Goal: Complete application form

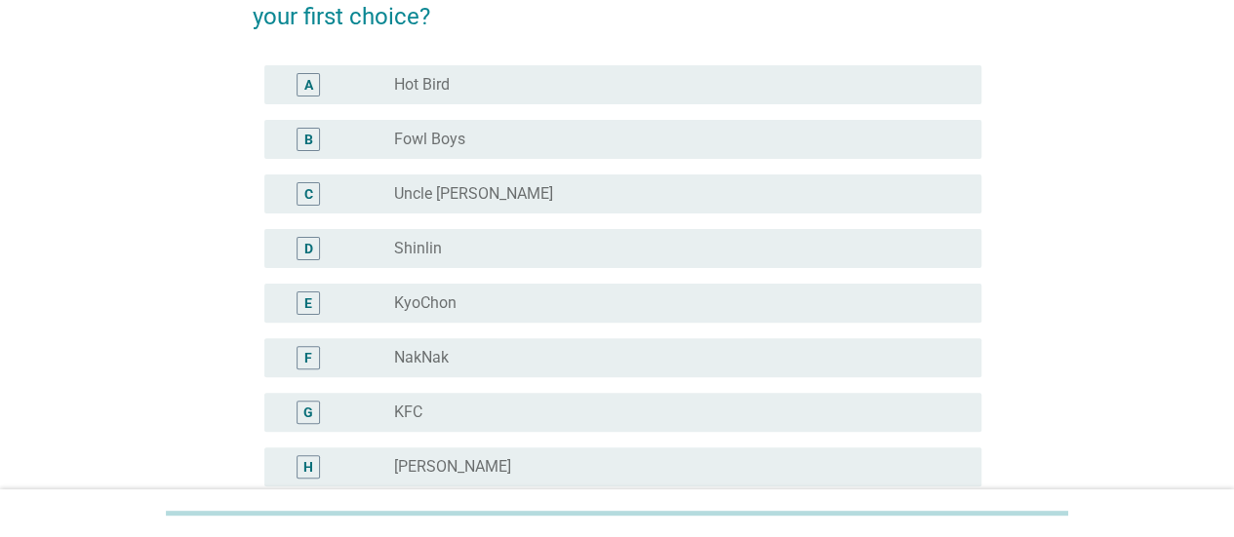
scroll to position [98, 0]
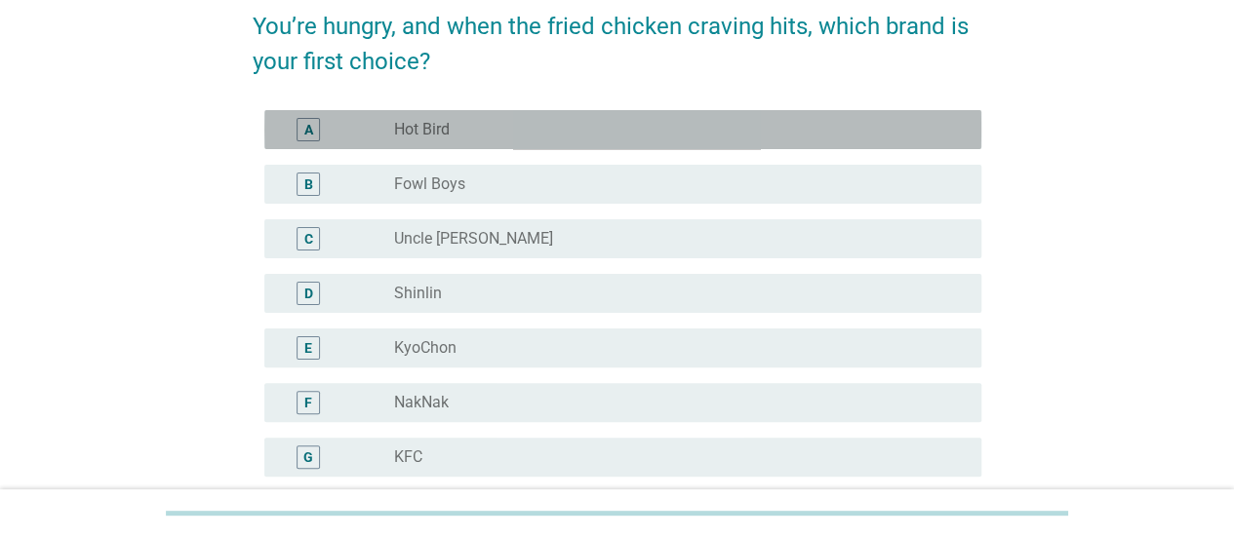
click at [482, 134] on div "radio_button_unchecked Hot Bird" at bounding box center [672, 130] width 556 height 20
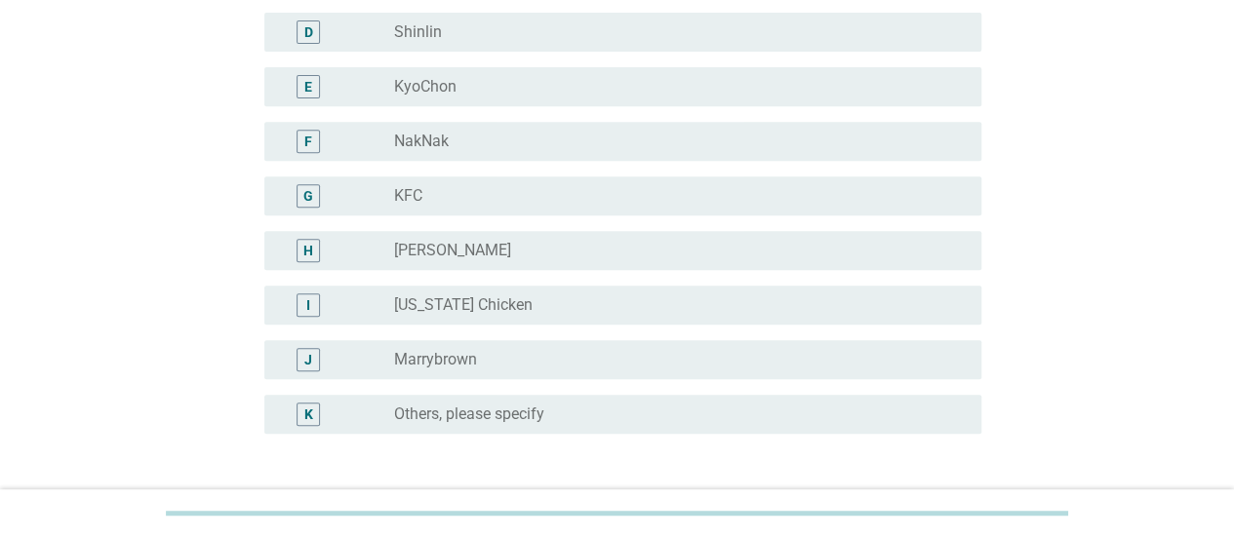
scroll to position [390, 0]
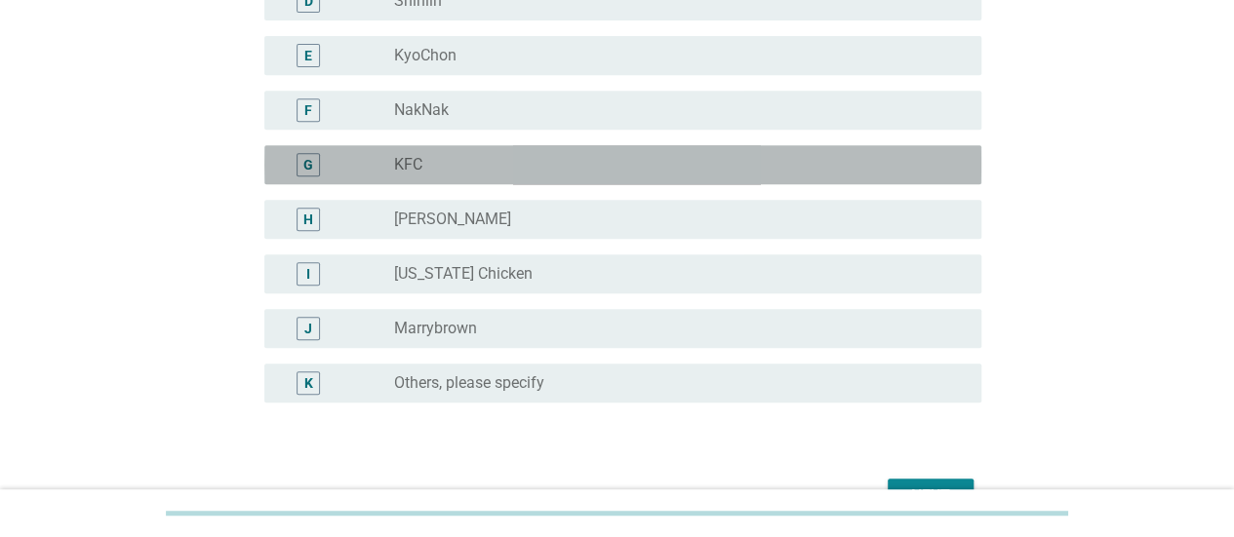
click at [538, 169] on div "radio_button_unchecked KFC" at bounding box center [672, 165] width 556 height 20
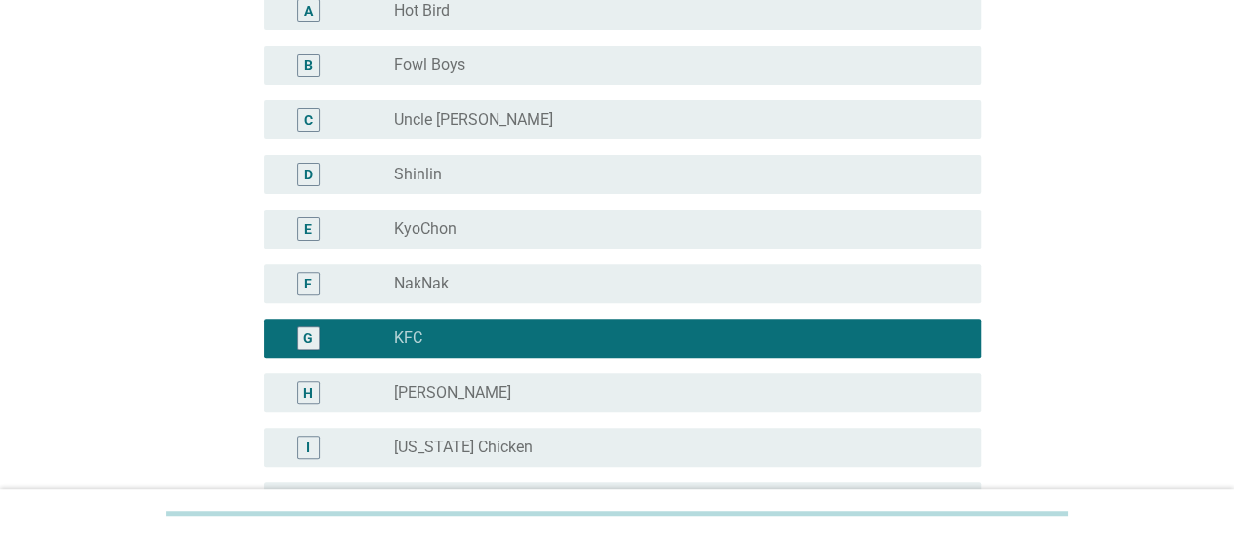
scroll to position [98, 0]
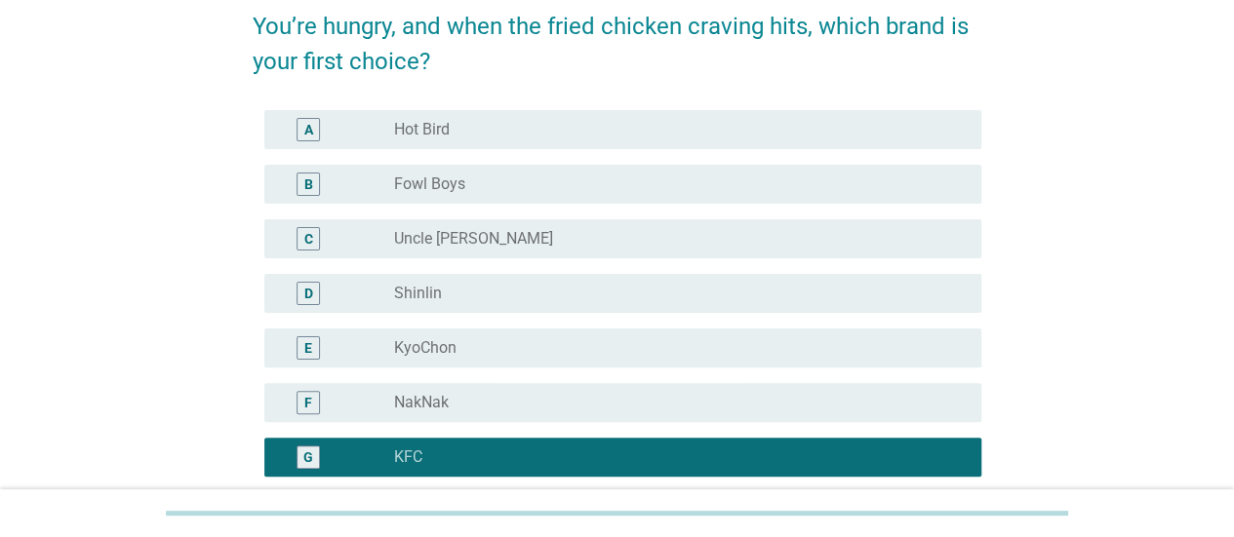
click at [529, 132] on div "radio_button_unchecked Hot Bird" at bounding box center [672, 130] width 556 height 20
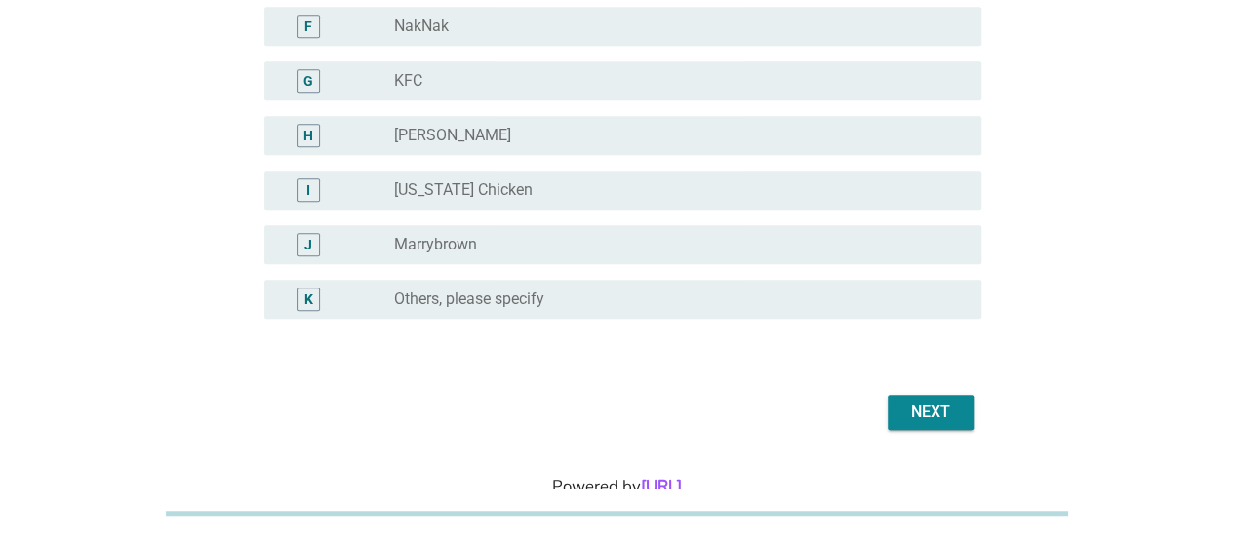
scroll to position [433, 0]
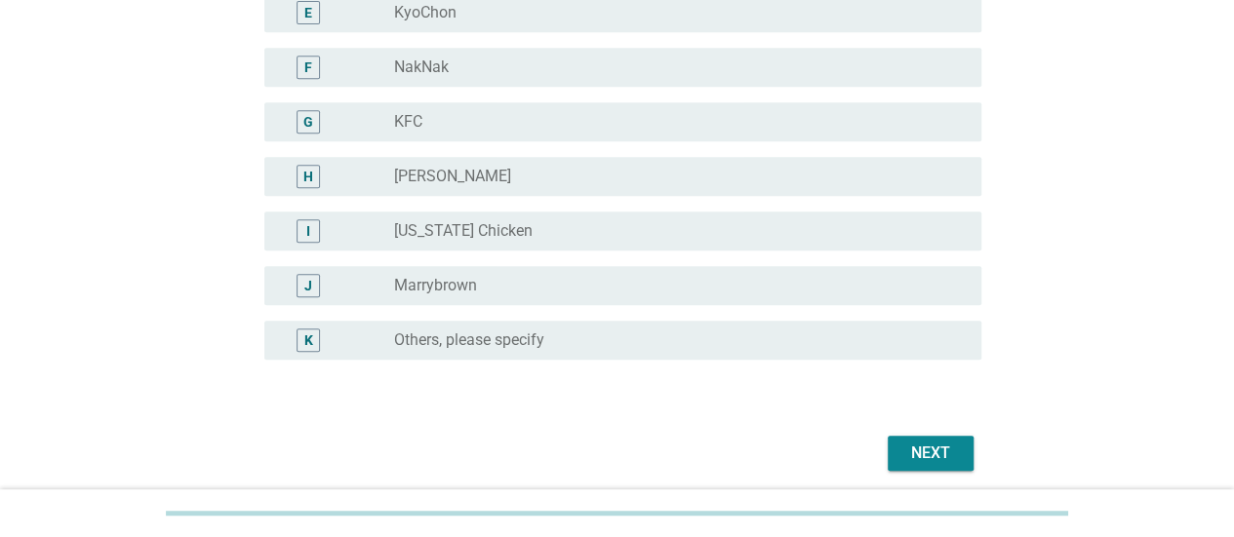
click at [940, 461] on div "Next" at bounding box center [930, 453] width 55 height 23
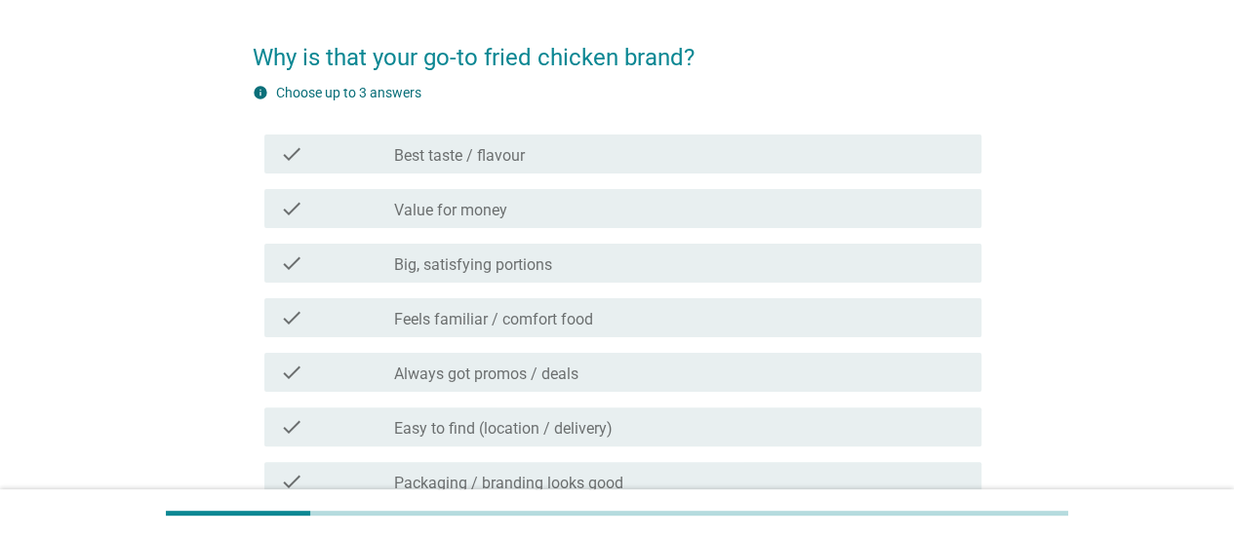
scroll to position [98, 0]
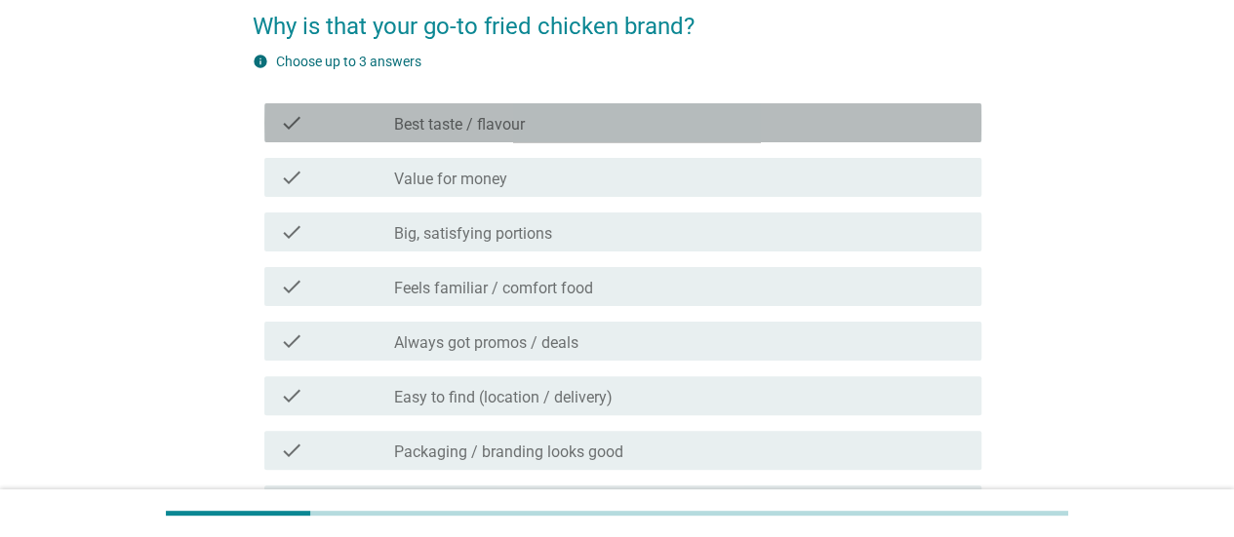
click at [531, 126] on div "check_box_outline_blank Best taste / flavour" at bounding box center [680, 122] width 572 height 23
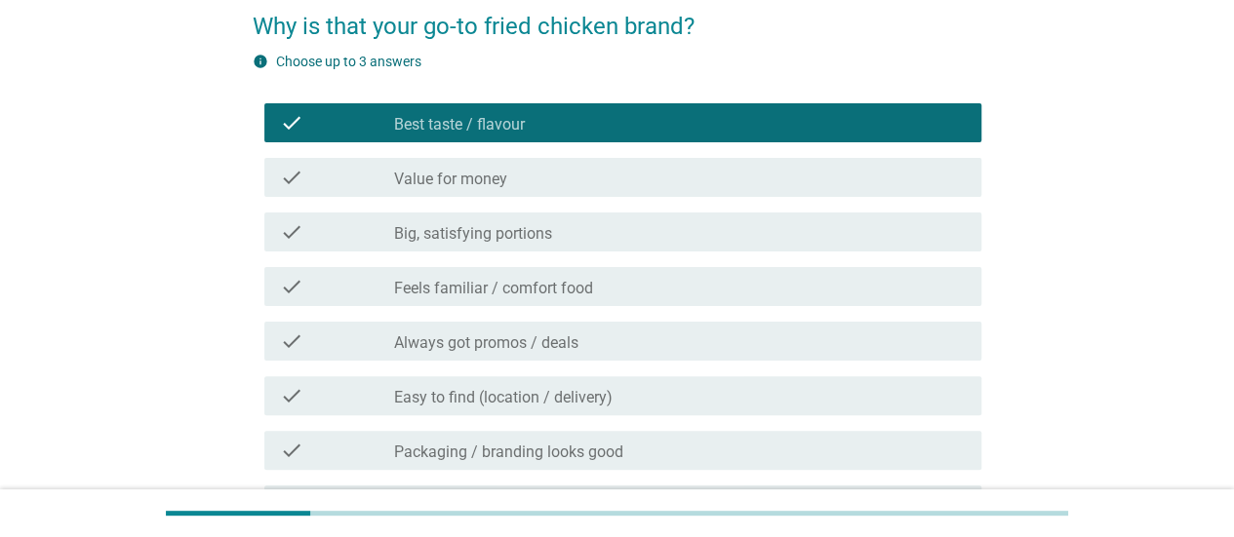
click at [522, 166] on div "check_box_outline_blank Value for money" at bounding box center [680, 177] width 572 height 23
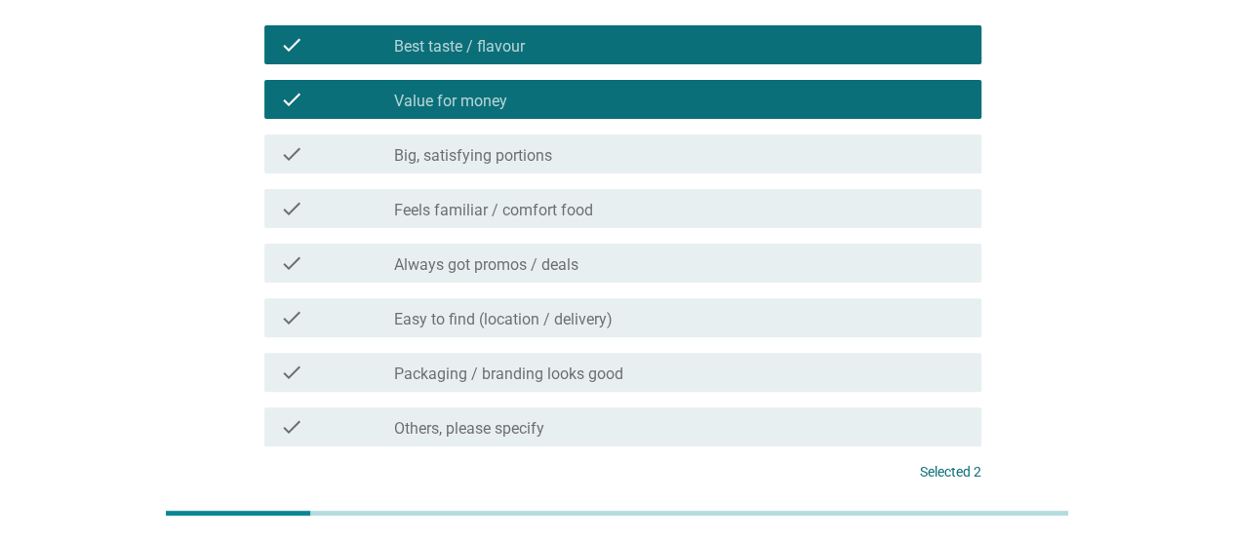
scroll to position [170, 0]
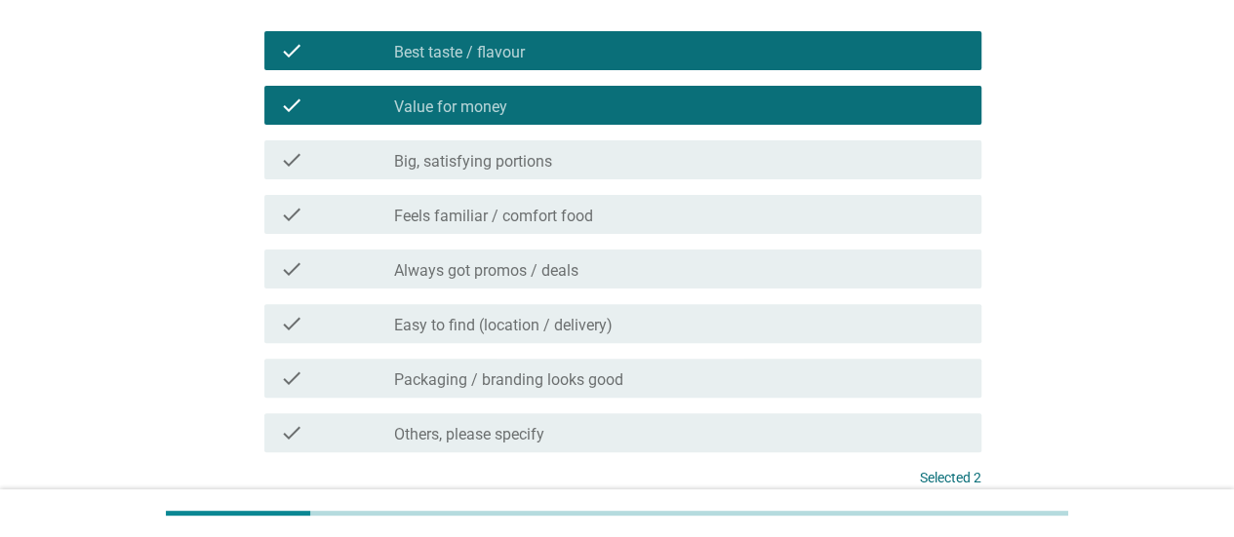
click at [595, 312] on div "check_box_outline_blank Easy to find (location / delivery)" at bounding box center [680, 323] width 572 height 23
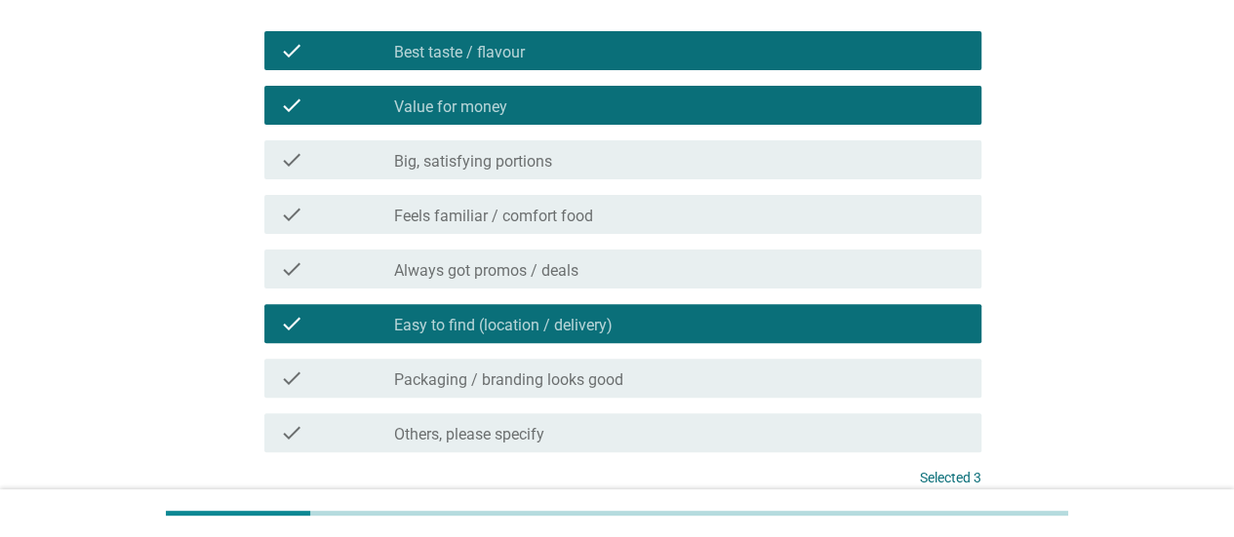
scroll to position [267, 0]
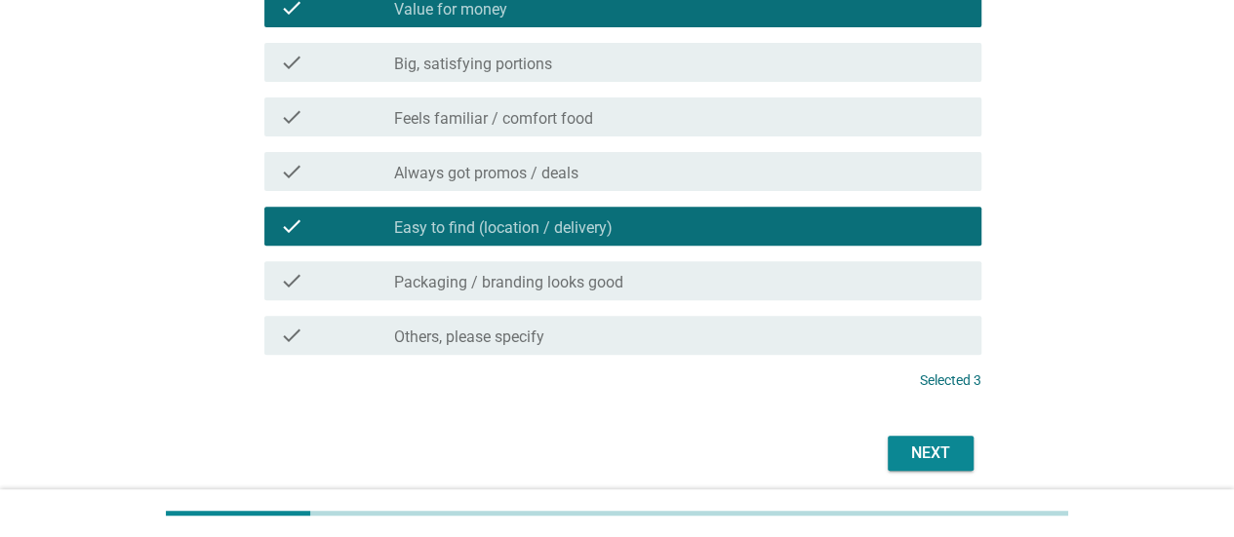
click at [913, 449] on div "Next" at bounding box center [930, 453] width 55 height 23
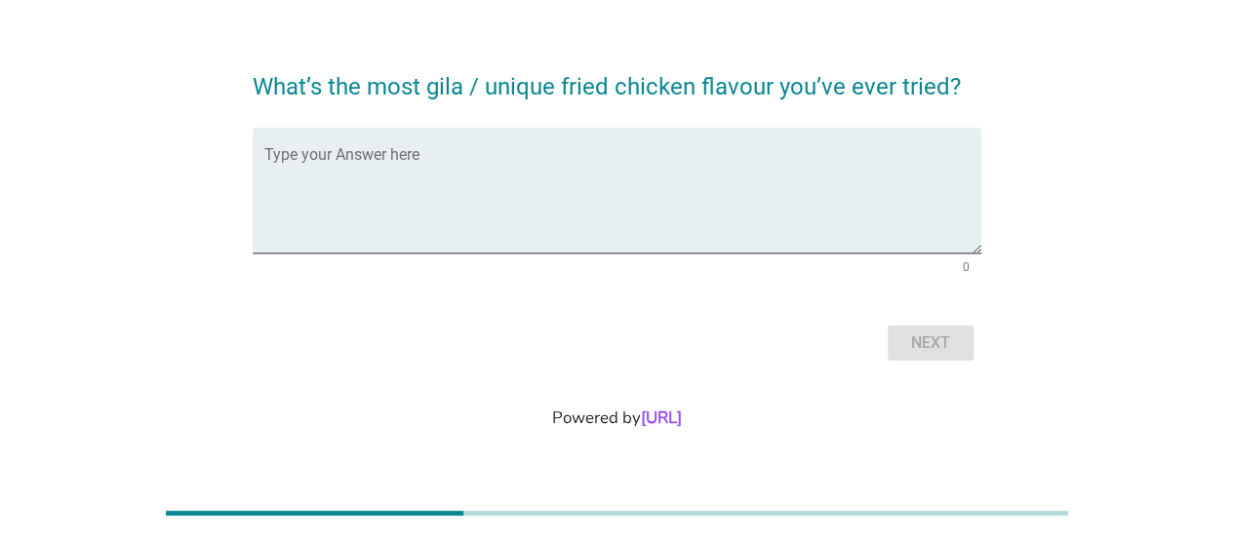
scroll to position [0, 0]
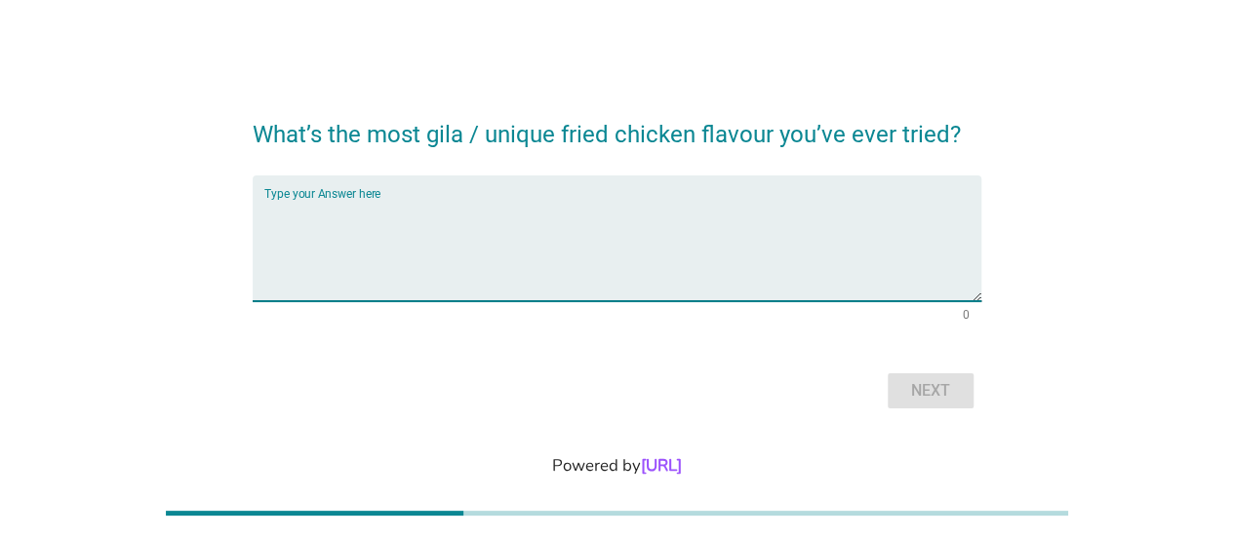
click at [575, 245] on textarea "Type your Answer here" at bounding box center [622, 250] width 717 height 102
type textarea "N/A"
click at [947, 395] on div "Next" at bounding box center [930, 390] width 55 height 23
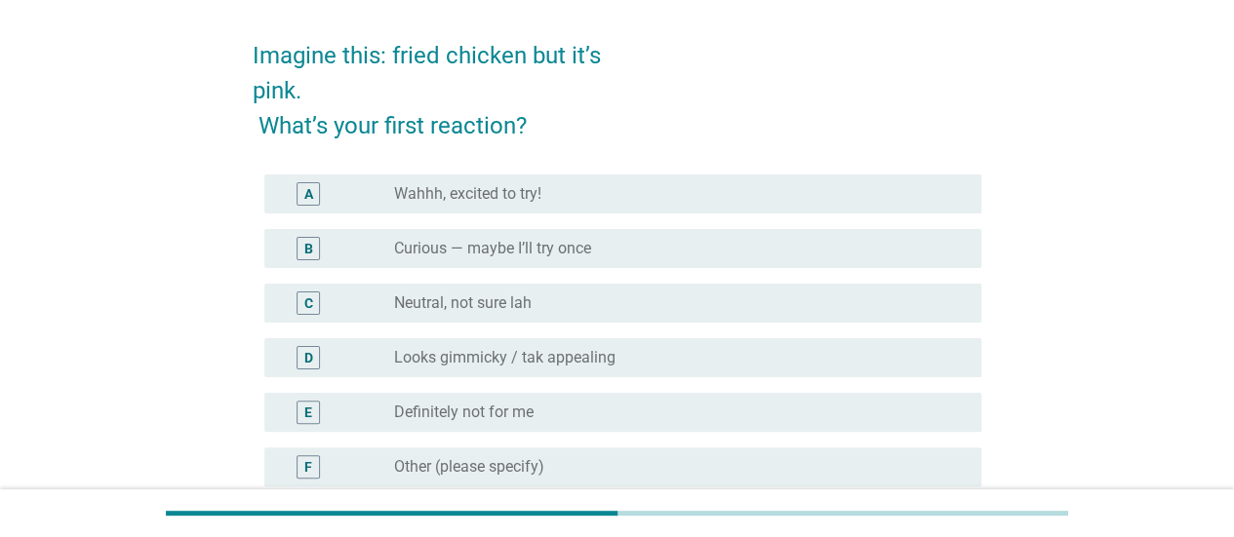
scroll to position [98, 0]
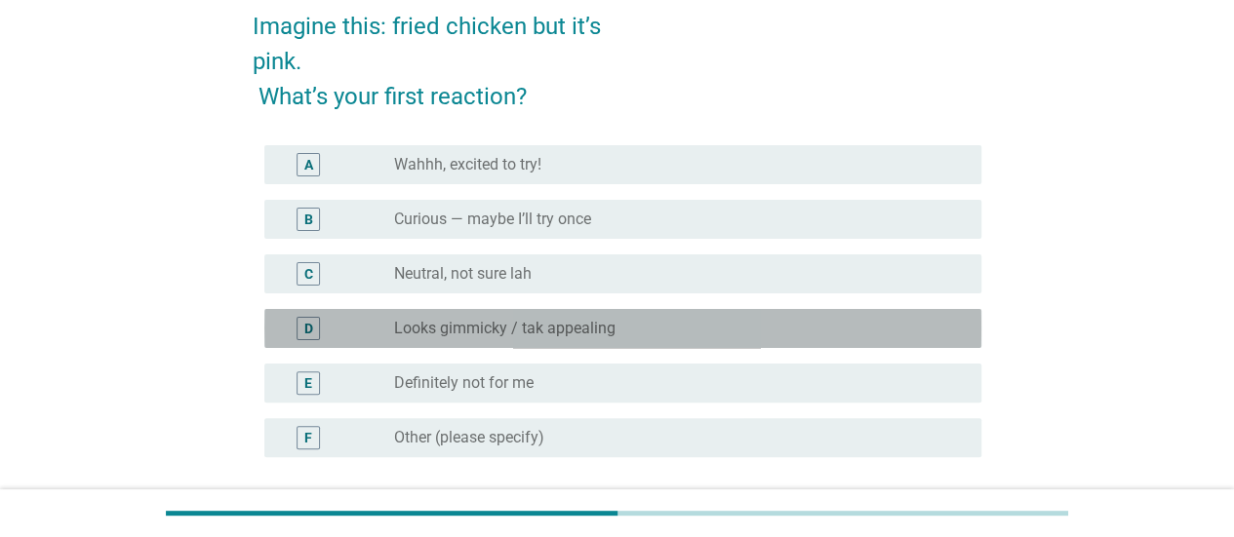
click at [573, 323] on label "Looks gimmicky / tak appealing" at bounding box center [504, 329] width 221 height 20
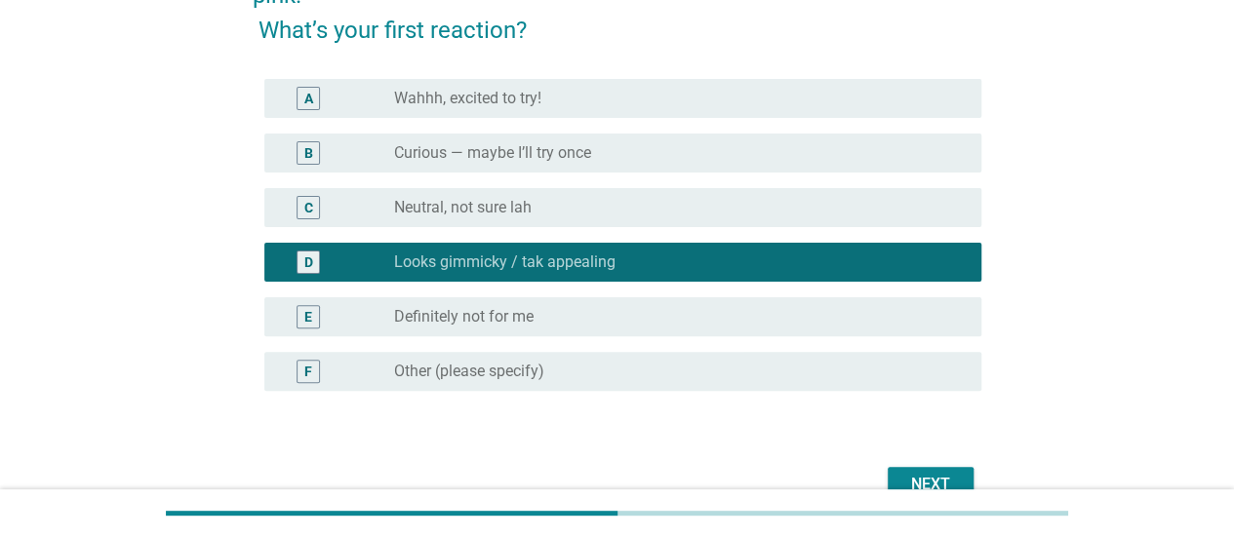
scroll to position [195, 0]
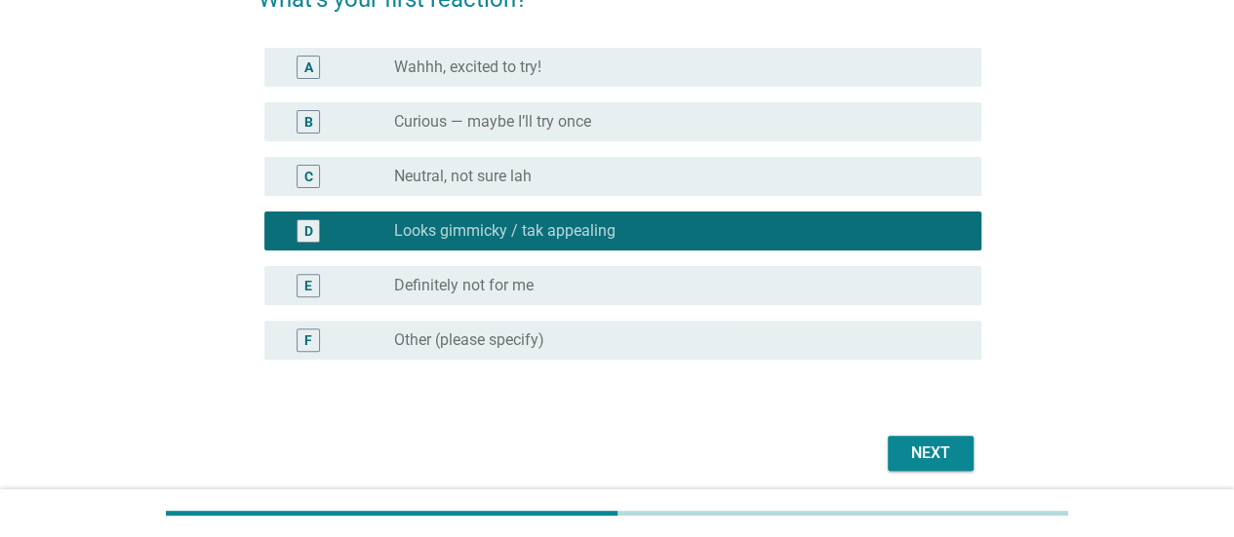
click at [915, 443] on div "Next" at bounding box center [930, 453] width 55 height 23
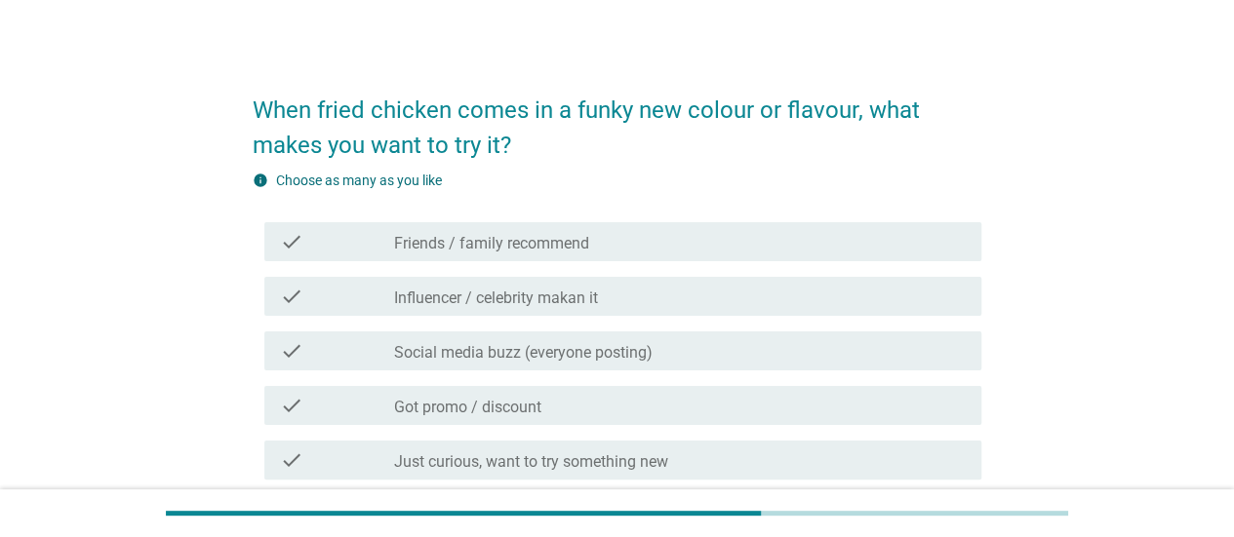
scroll to position [390, 0]
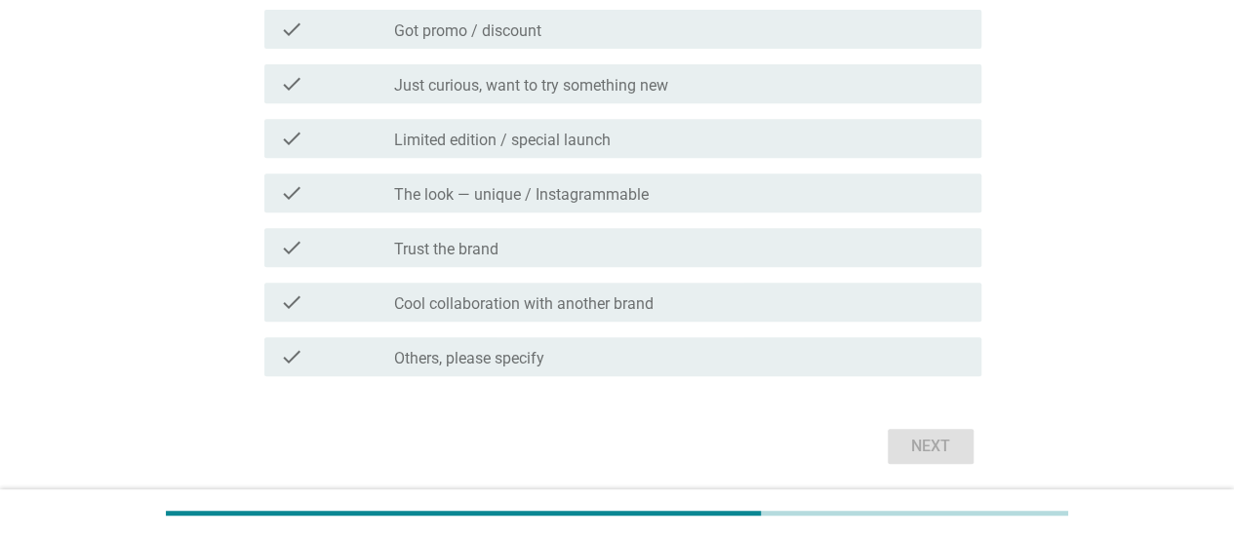
click at [502, 88] on label "Just curious, want to try something new" at bounding box center [531, 86] width 274 height 20
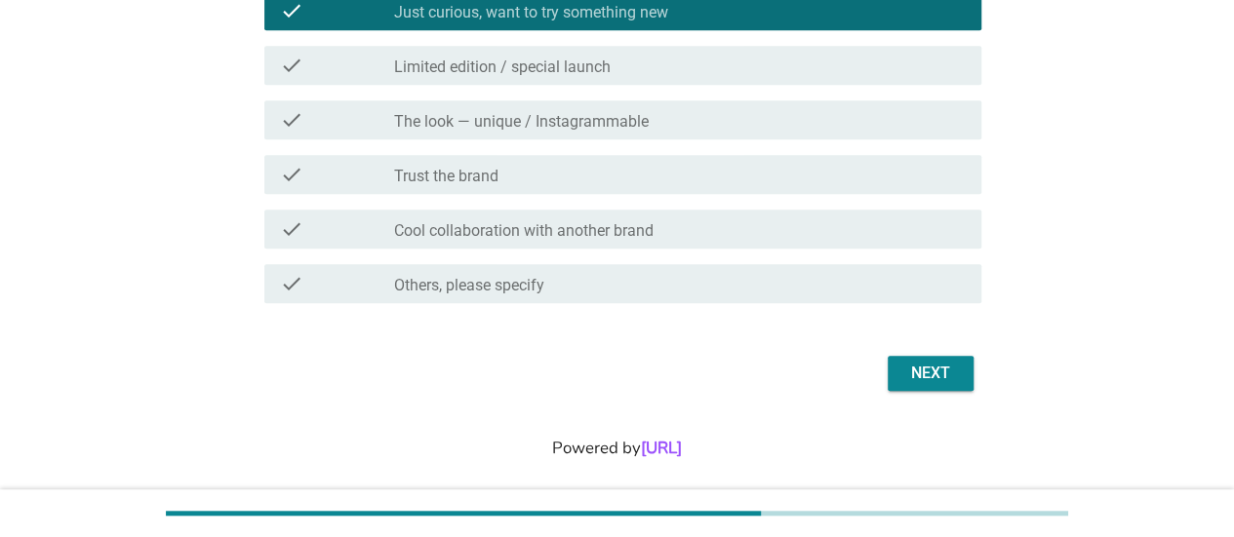
scroll to position [480, 0]
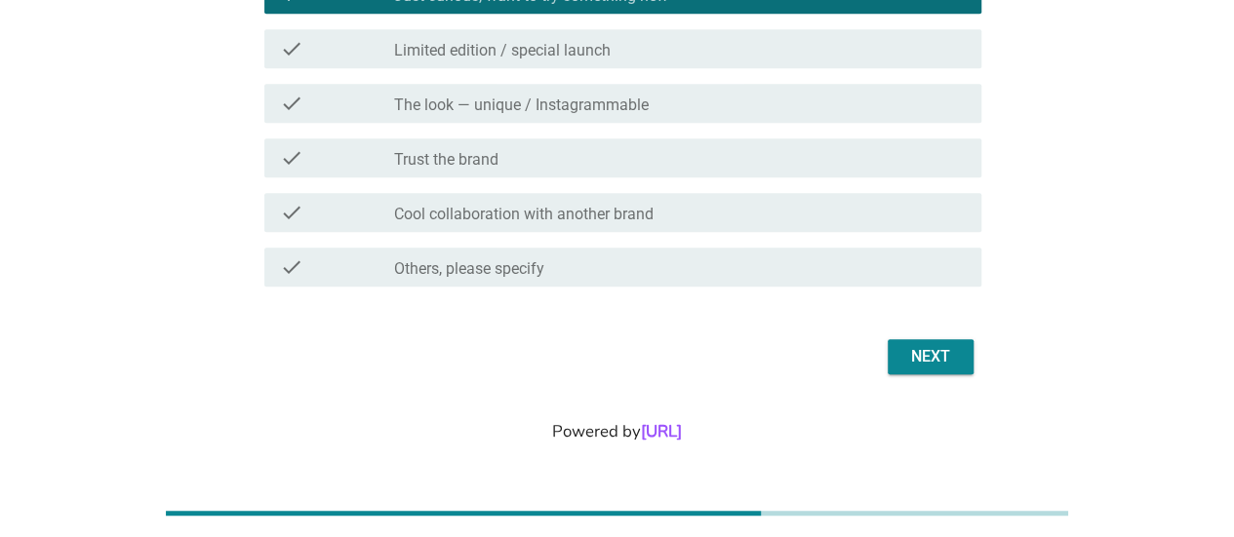
click at [904, 356] on div "Next" at bounding box center [930, 356] width 55 height 23
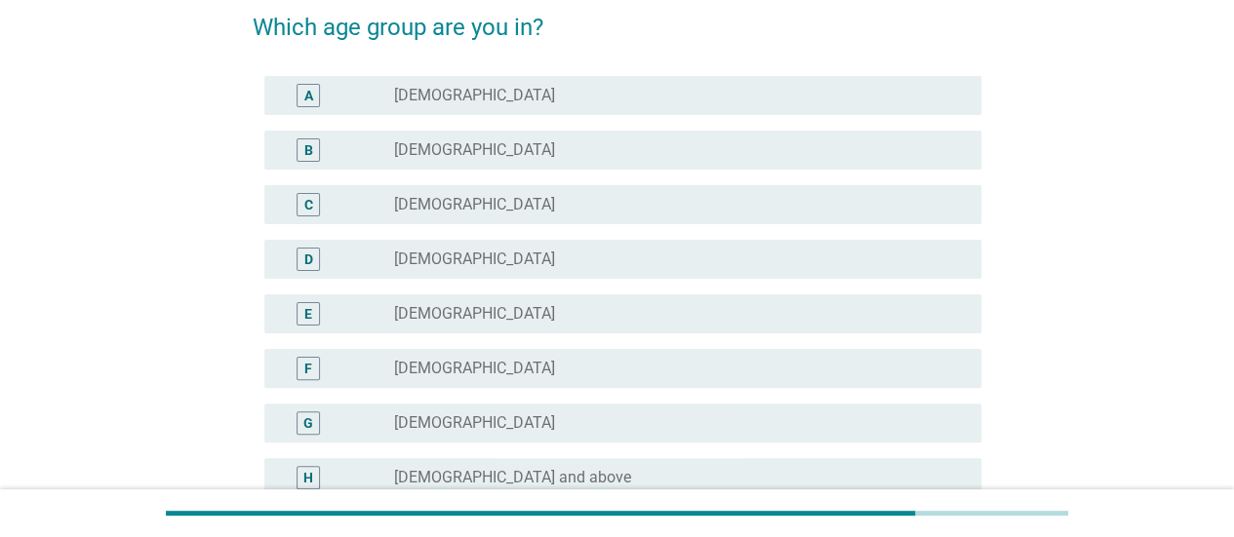
scroll to position [195, 0]
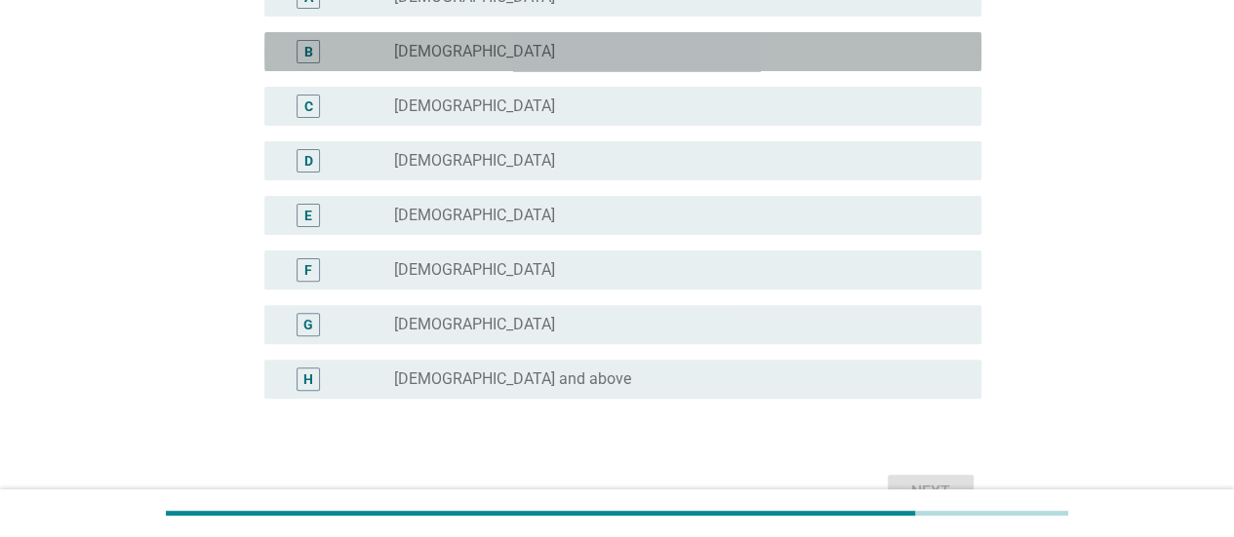
click at [451, 55] on label "[DEMOGRAPHIC_DATA]" at bounding box center [474, 52] width 161 height 20
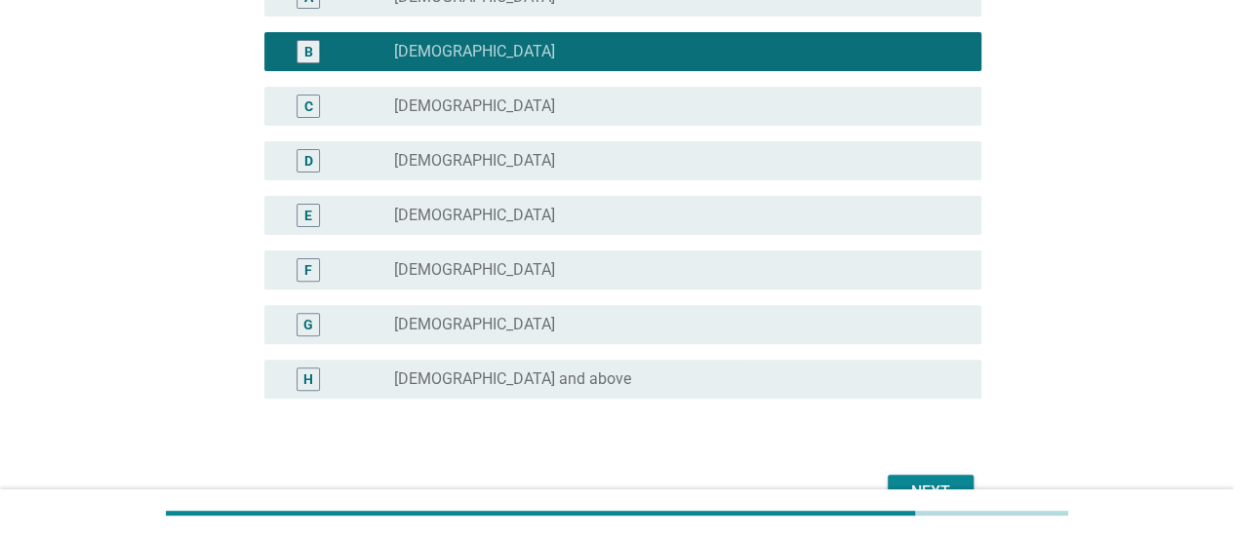
click at [919, 481] on div "Next" at bounding box center [930, 492] width 55 height 23
